Goal: Task Accomplishment & Management: Use online tool/utility

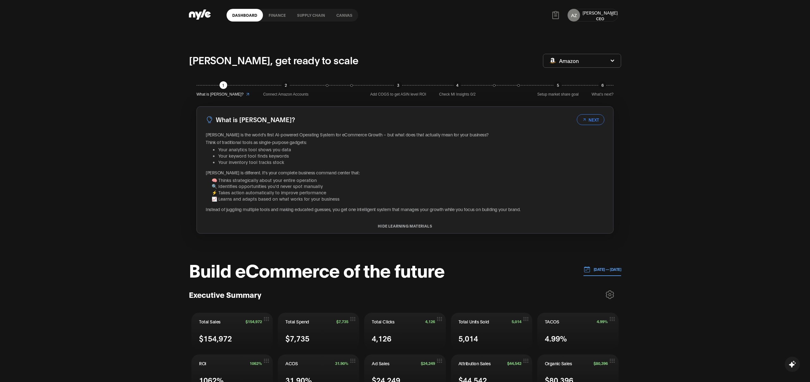
click at [340, 14] on link "Canvas" at bounding box center [345, 15] width 28 height 13
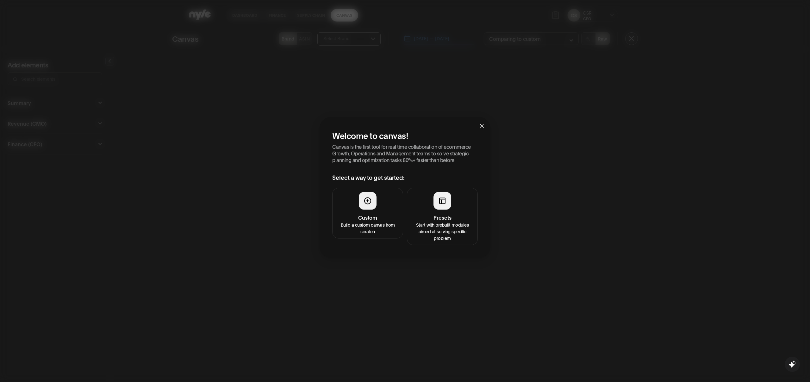
click at [466, 216] on h4 "Presets" at bounding box center [442, 217] width 63 height 8
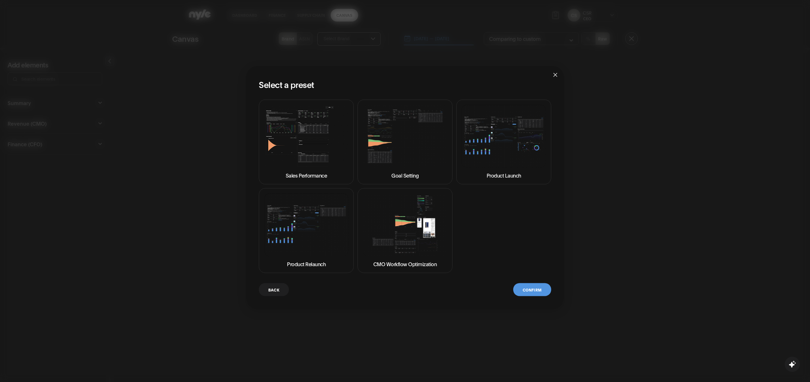
click at [319, 153] on img at bounding box center [306, 135] width 84 height 63
click at [531, 293] on button "Confirm" at bounding box center [532, 289] width 38 height 13
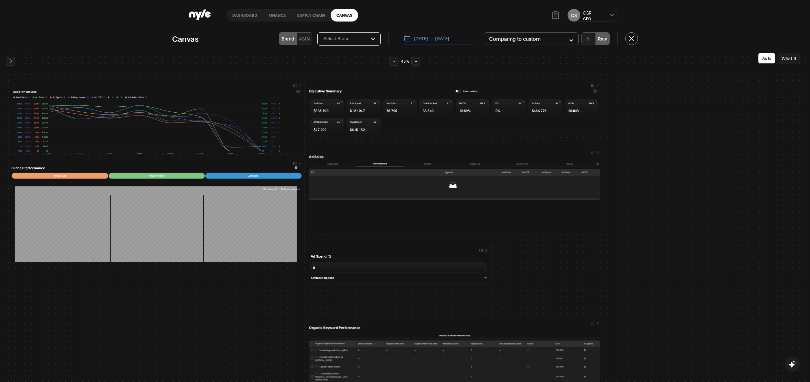
click at [456, 91] on div "button" at bounding box center [457, 91] width 2 height 2
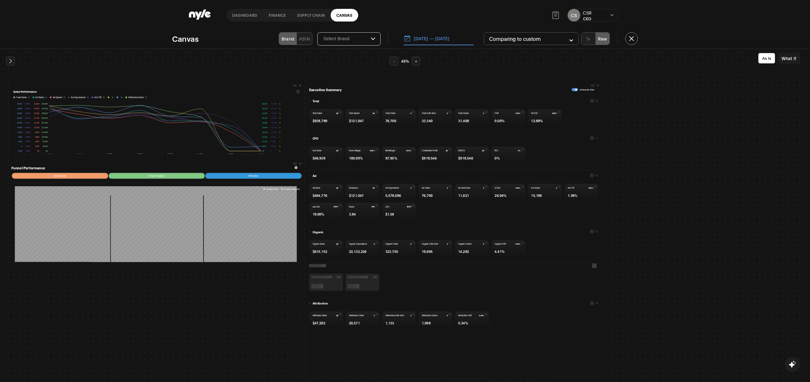
click at [446, 40] on button "08.11.2025 — 08.18.2025" at bounding box center [439, 38] width 70 height 13
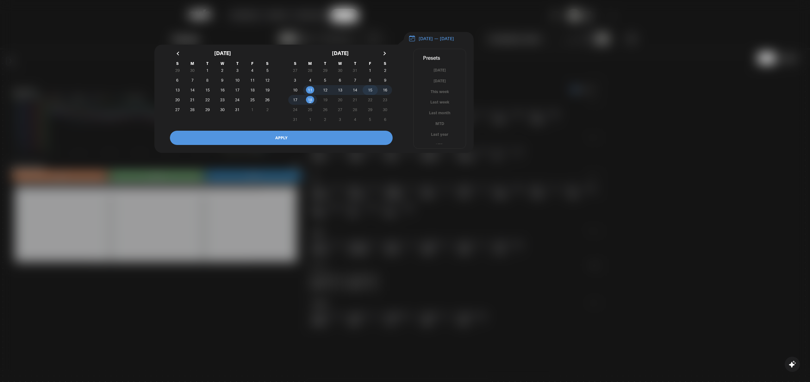
click at [367, 91] on span "15" at bounding box center [370, 90] width 15 height 7
click at [309, 104] on span "18" at bounding box center [310, 99] width 4 height 11
click at [292, 143] on button "APPLY" at bounding box center [281, 138] width 223 height 14
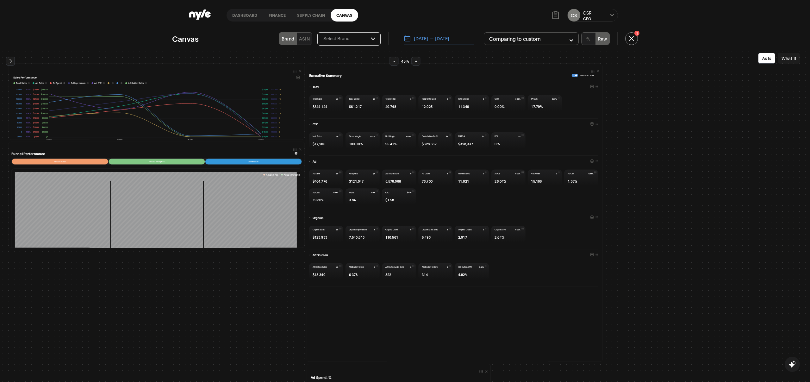
click at [443, 40] on button "08.15.2025 — 08.18.2025" at bounding box center [439, 38] width 70 height 13
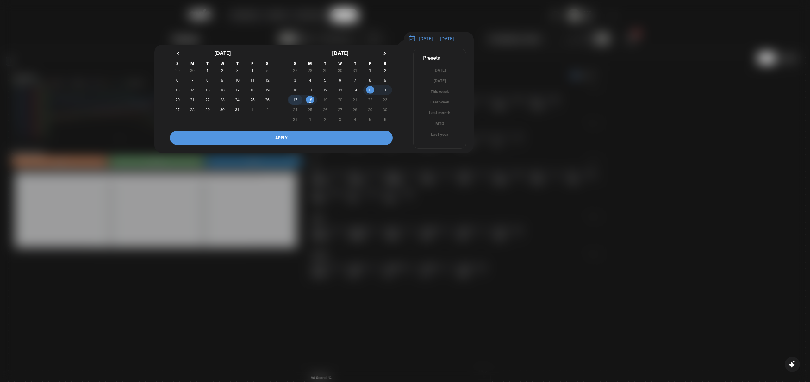
click at [296, 103] on span "17" at bounding box center [295, 99] width 4 height 11
click at [299, 145] on button "APPLY" at bounding box center [281, 138] width 223 height 14
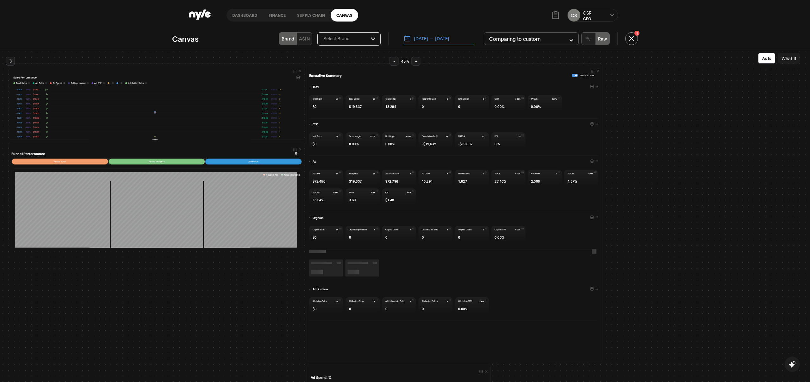
click at [435, 43] on button "08.17.2025 — 08.17.2025" at bounding box center [439, 38] width 70 height 13
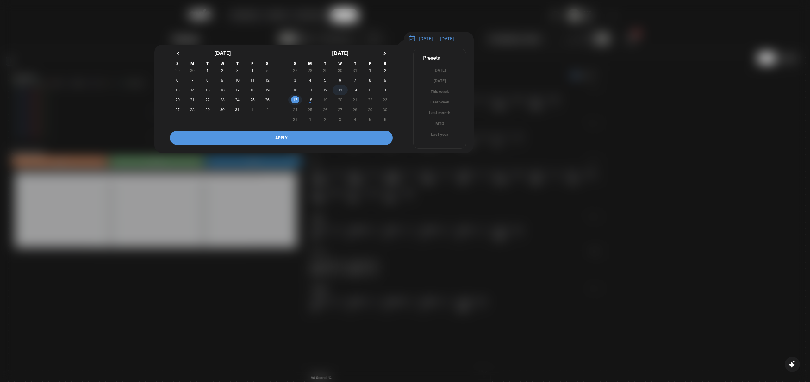
click at [339, 94] on span "13" at bounding box center [340, 89] width 4 height 11
click at [320, 137] on button "APPLY" at bounding box center [281, 138] width 223 height 14
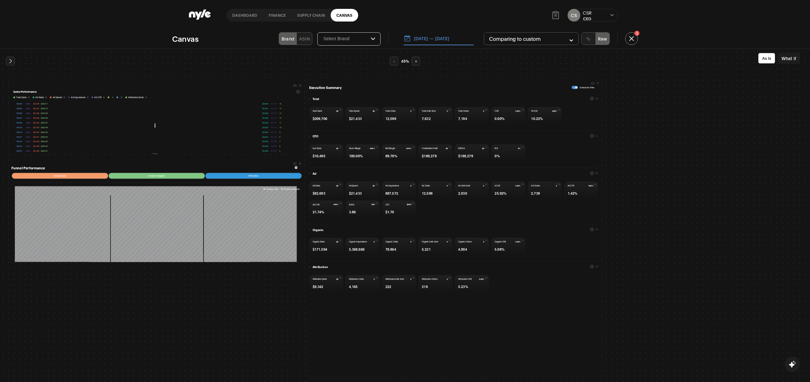
scroll to position [5, 0]
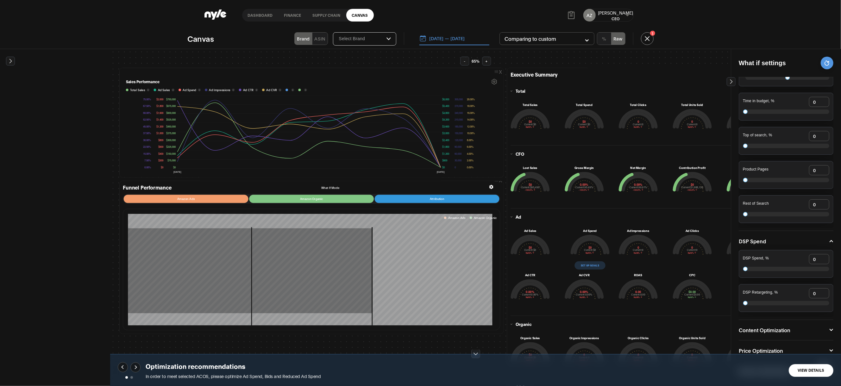
scroll to position [13, 0]
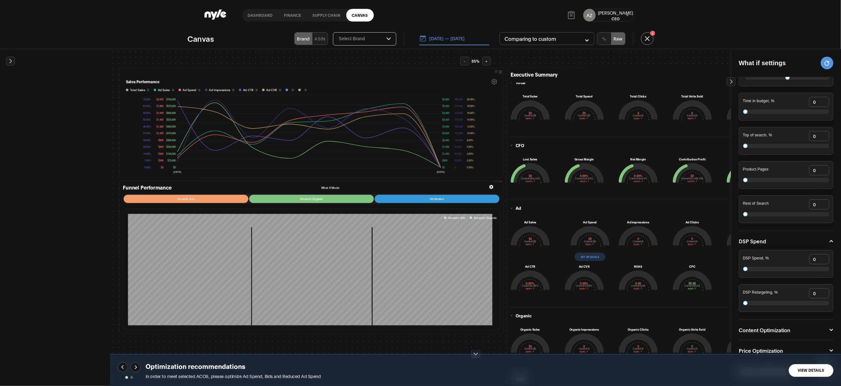
click at [810, 370] on button "View Details" at bounding box center [811, 370] width 45 height 13
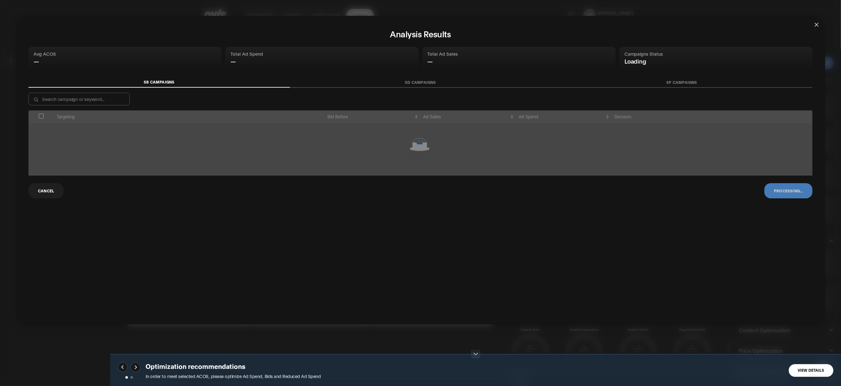
click at [810, 29] on span "Close" at bounding box center [816, 24] width 17 height 17
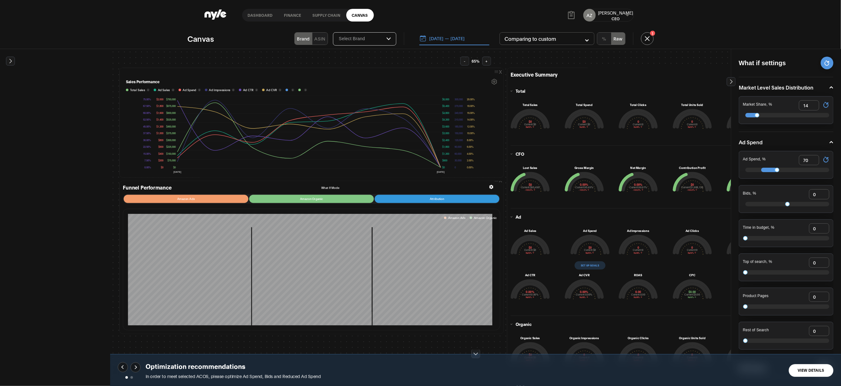
scroll to position [127, 0]
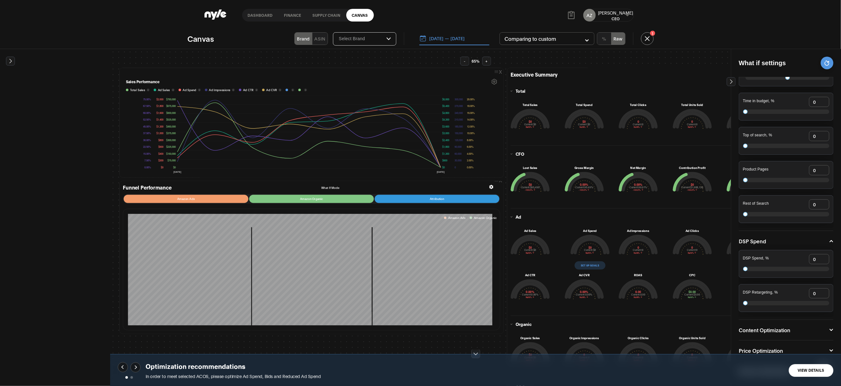
click at [247, 15] on link "Dashboard" at bounding box center [260, 15] width 36 height 13
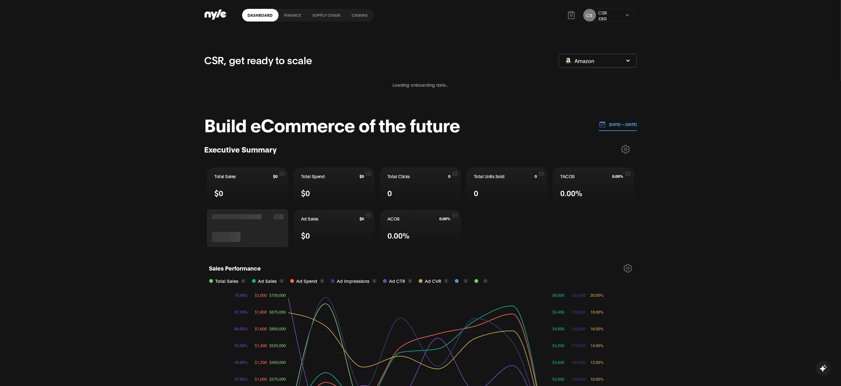
click at [361, 11] on link "Canvas" at bounding box center [360, 15] width 28 height 13
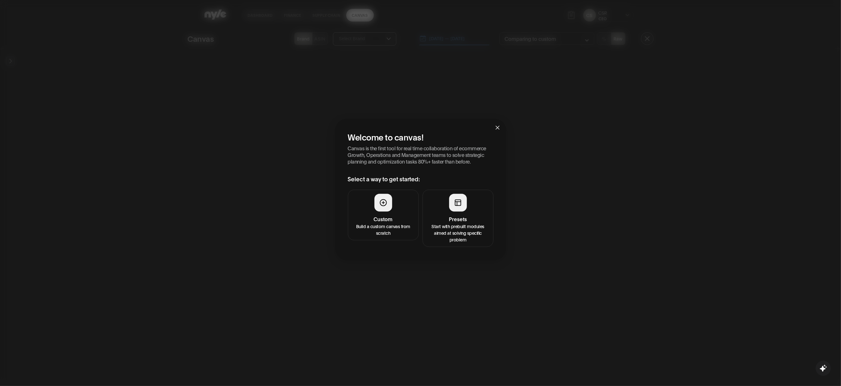
click at [465, 218] on h4 "Presets" at bounding box center [458, 220] width 63 height 8
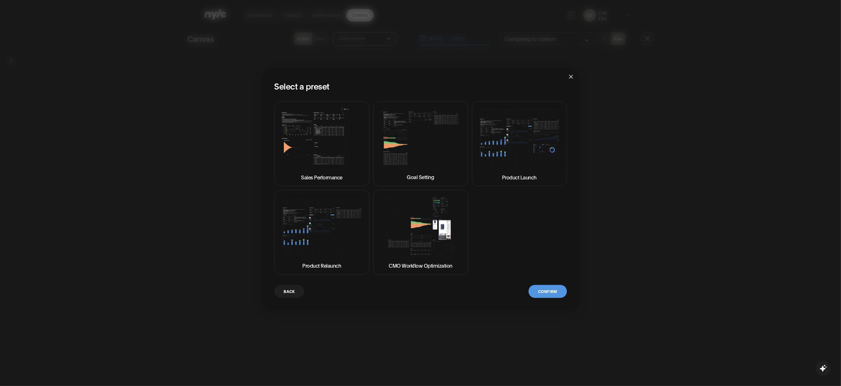
click at [338, 138] on img at bounding box center [322, 138] width 84 height 63
click at [556, 291] on button "Confirm" at bounding box center [548, 291] width 38 height 13
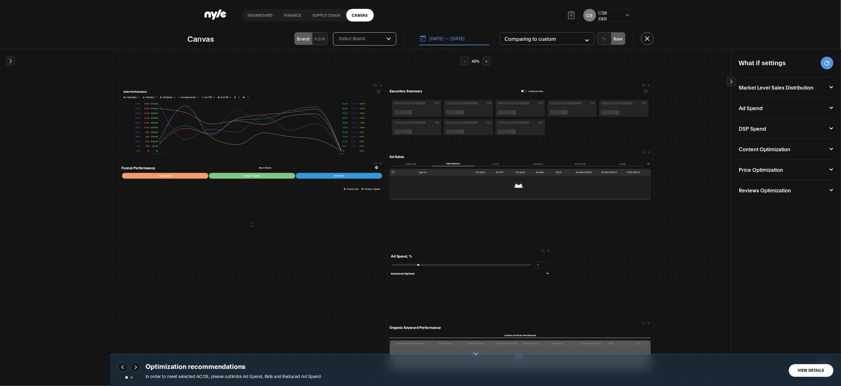
click at [810, 190] on icon at bounding box center [831, 190] width 4 height 4
